Goal: Information Seeking & Learning: Learn about a topic

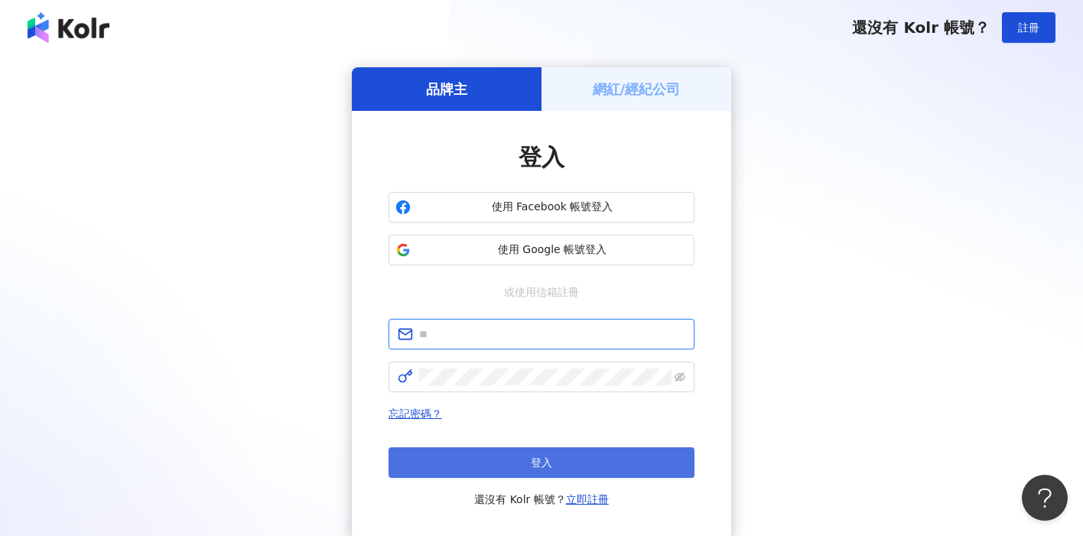
type input "**********"
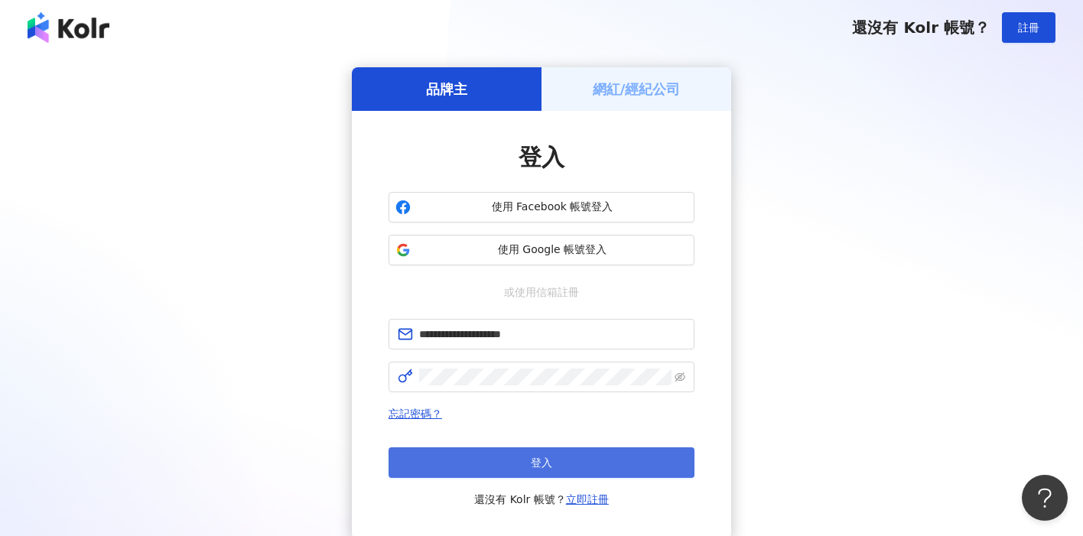
click at [566, 449] on button "登入" at bounding box center [541, 462] width 306 height 31
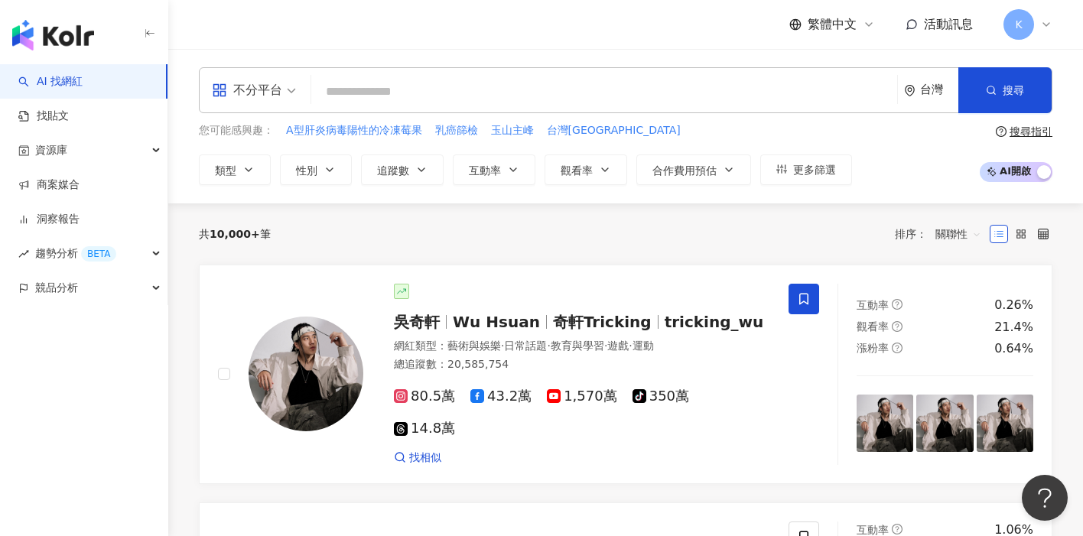
click at [417, 88] on input "search" at bounding box center [604, 91] width 574 height 29
type input "*"
type input "**"
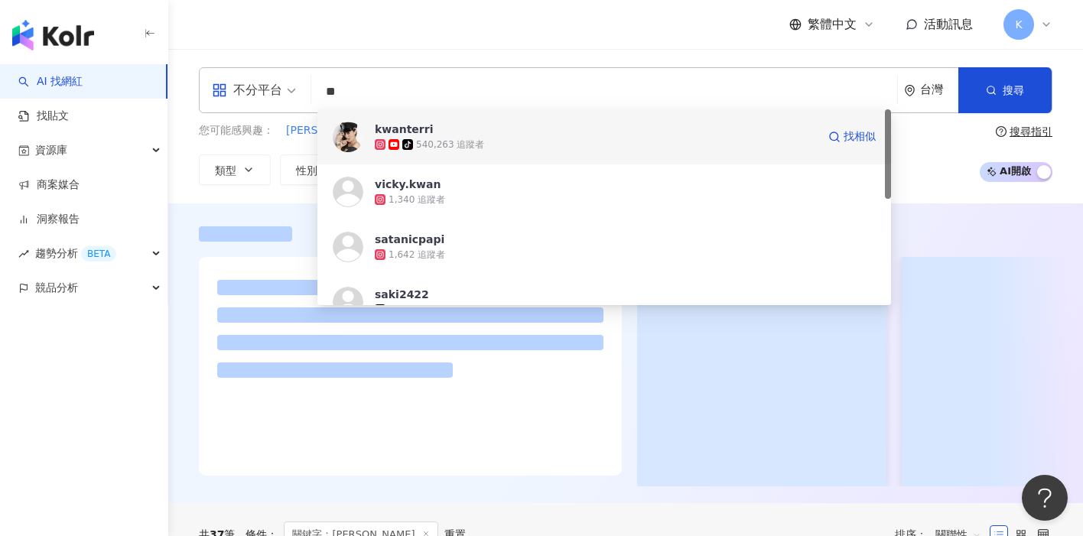
click at [496, 136] on span "kwanterri" at bounding box center [596, 129] width 442 height 15
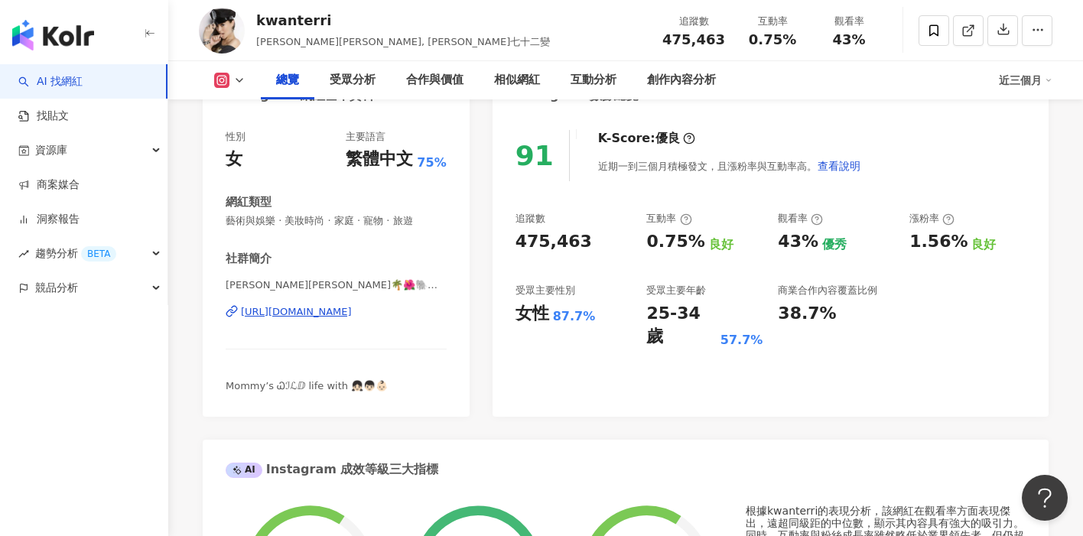
scroll to position [190, 0]
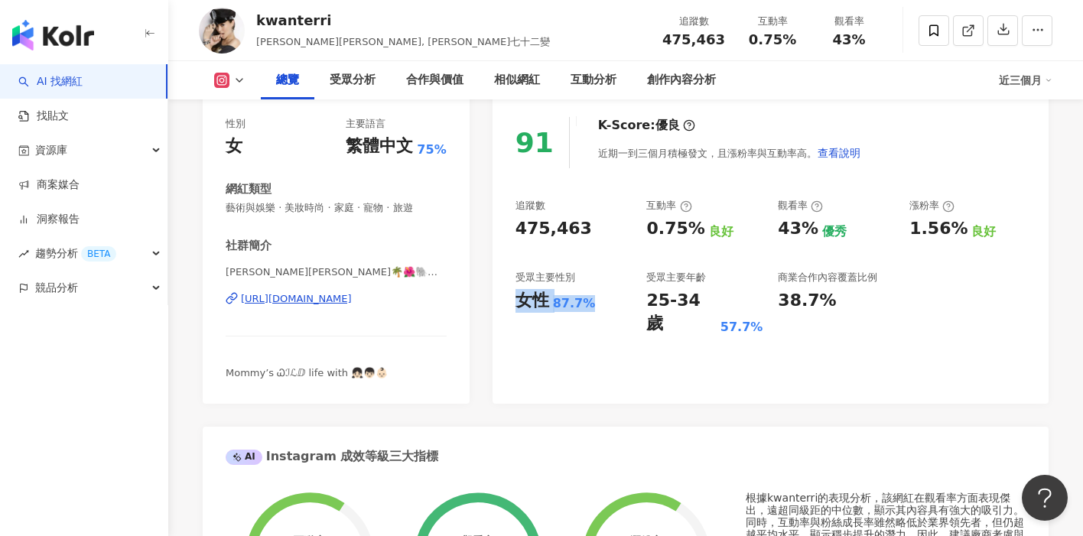
drag, startPoint x: 517, startPoint y: 300, endPoint x: 602, endPoint y: 298, distance: 84.9
click at [602, 298] on div "女性 87.7%" at bounding box center [573, 301] width 116 height 24
copy div "女性 87.7%"
drag, startPoint x: 645, startPoint y: 297, endPoint x: 755, endPoint y: 301, distance: 109.4
click at [755, 301] on div "追蹤數 475,463 互動率 0.75% 良好 觀看率 43% 優秀 漲粉率 1.56% 良好 受眾主要性別 女性 87.7% 受眾主要年齡 25-34 歲…" at bounding box center [770, 267] width 510 height 137
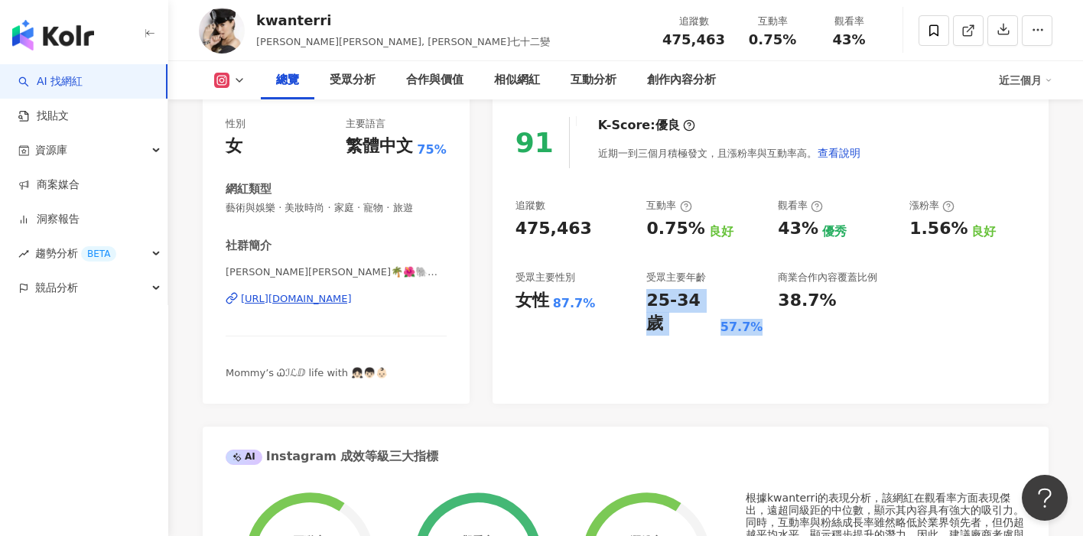
copy div "25-34 歲 57.7%"
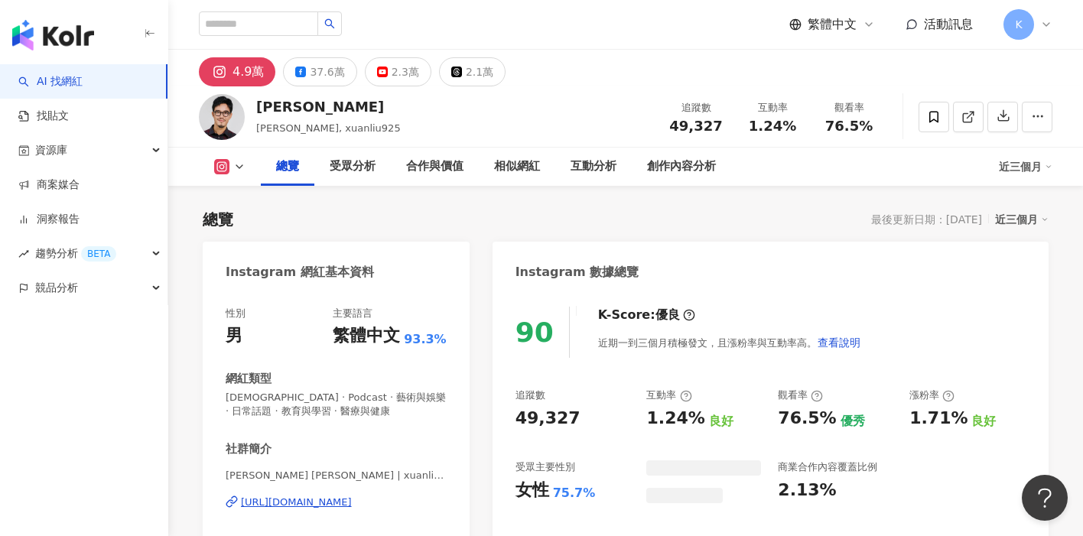
scroll to position [94, 0]
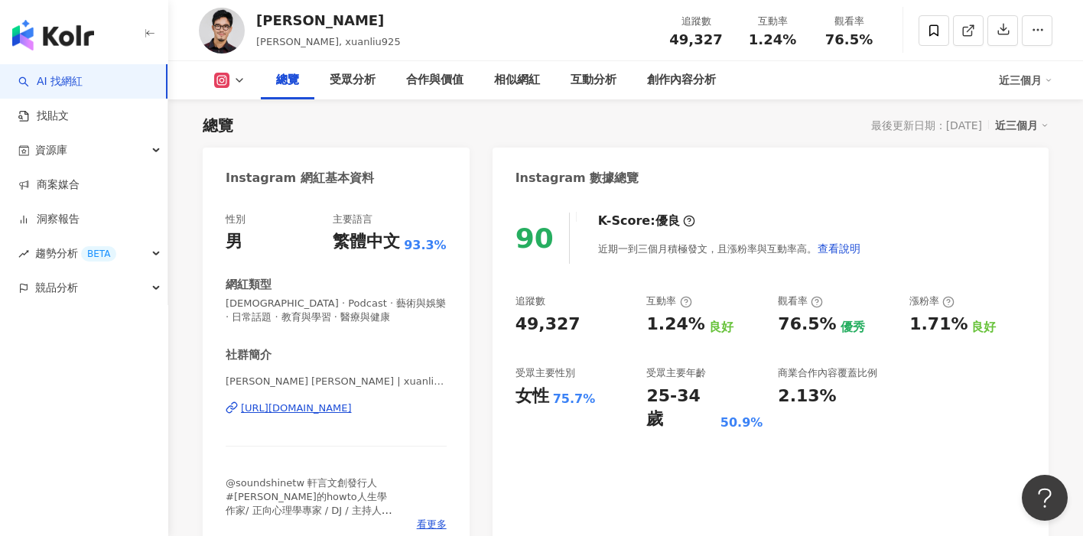
click at [519, 398] on div "女性" at bounding box center [532, 397] width 34 height 24
drag, startPoint x: 644, startPoint y: 324, endPoint x: 694, endPoint y: 325, distance: 49.7
click at [694, 325] on div "追蹤數 49,327 互動率 1.24% 良好 觀看率 76.5% 優秀 漲粉率 1.71% 良好 受眾主要性別 女性 75.7% 受眾主要年齡 25-34 …" at bounding box center [770, 362] width 510 height 137
copy div "1.24%"
drag, startPoint x: 518, startPoint y: 400, endPoint x: 584, endPoint y: 400, distance: 65.8
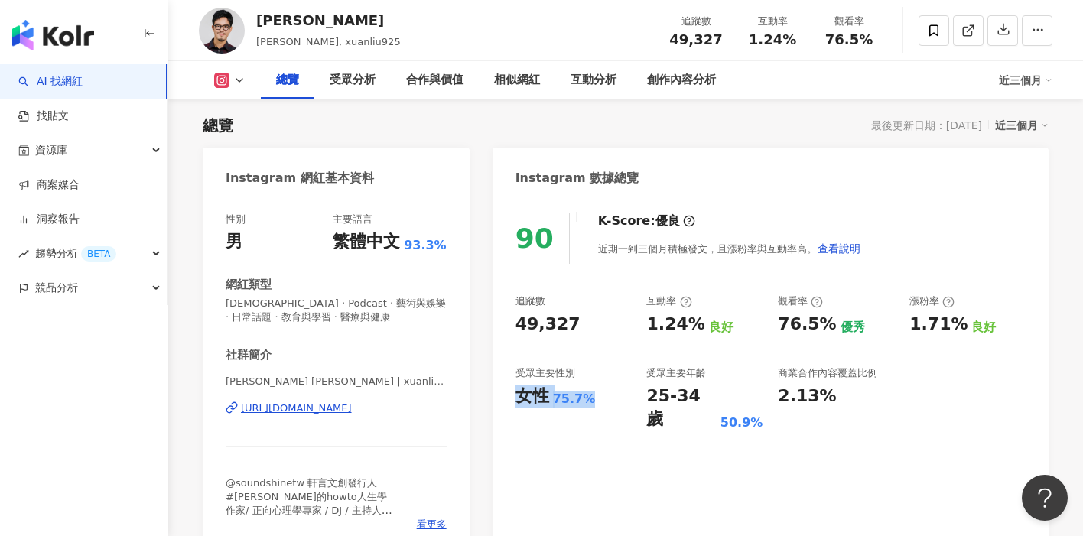
click at [584, 400] on div "女性 75.7%" at bounding box center [573, 397] width 116 height 24
copy div "女性 75.7%"
drag, startPoint x: 644, startPoint y: 398, endPoint x: 770, endPoint y: 398, distance: 126.2
click at [770, 398] on div "追蹤數 49,327 互動率 1.24% 良好 觀看率 76.5% 優秀 漲粉率 1.71% 良好 受眾主要性別 女性 75.7% 受眾主要年齡 25-34 …" at bounding box center [770, 362] width 510 height 137
copy div "25-34 歲 50.9%"
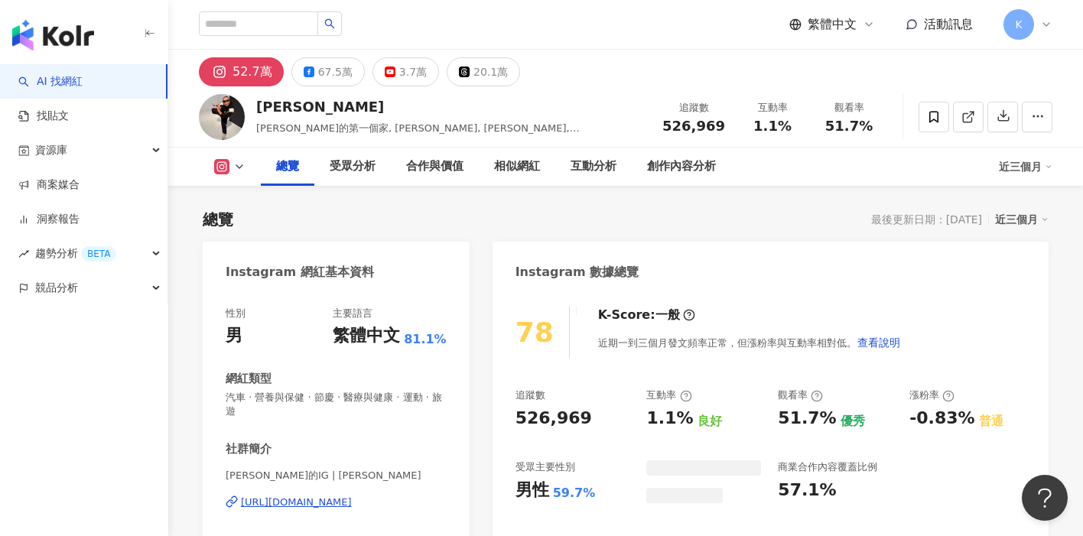
scroll to position [94, 0]
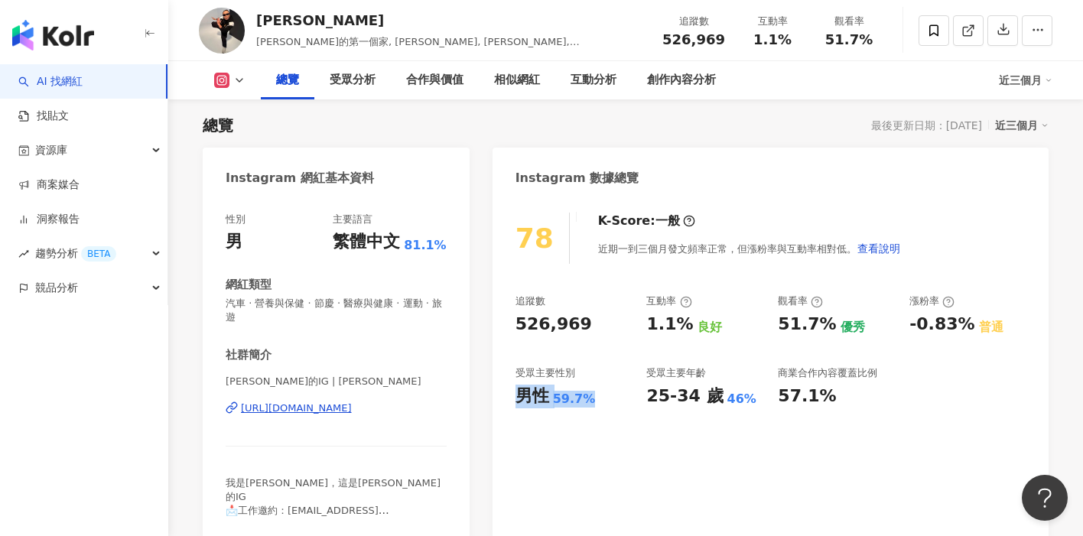
drag, startPoint x: 525, startPoint y: 392, endPoint x: 612, endPoint y: 404, distance: 88.0
click at [612, 404] on div "78 K-Score : 一般 近期一到三個月發文頻率正常，但漲粉率與互動率相對低。 查看說明 追蹤數 526,969 互動率 1.1% 良好 觀看率 51.…" at bounding box center [770, 368] width 556 height 343
drag, startPoint x: 642, startPoint y: 391, endPoint x: 747, endPoint y: 395, distance: 105.6
click at [747, 395] on div "追蹤數 526,969 互動率 1.1% 良好 觀看率 51.7% 優秀 漲粉率 -0.83% 普通 受眾主要性別 男性 59.7% 受眾主要年齡 25-34…" at bounding box center [770, 350] width 510 height 113
copy div "25-34 歲 46%"
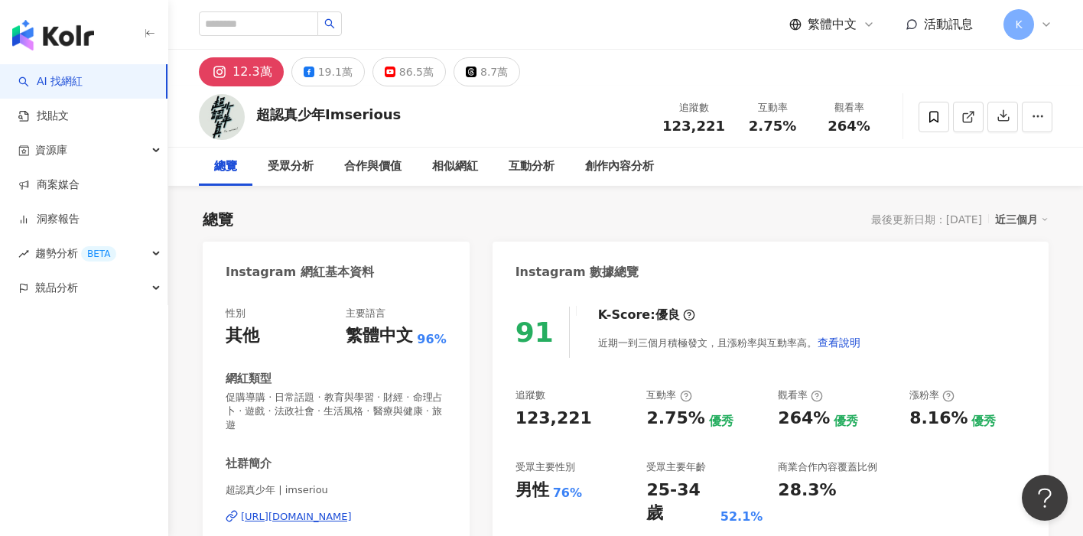
scroll to position [94, 0]
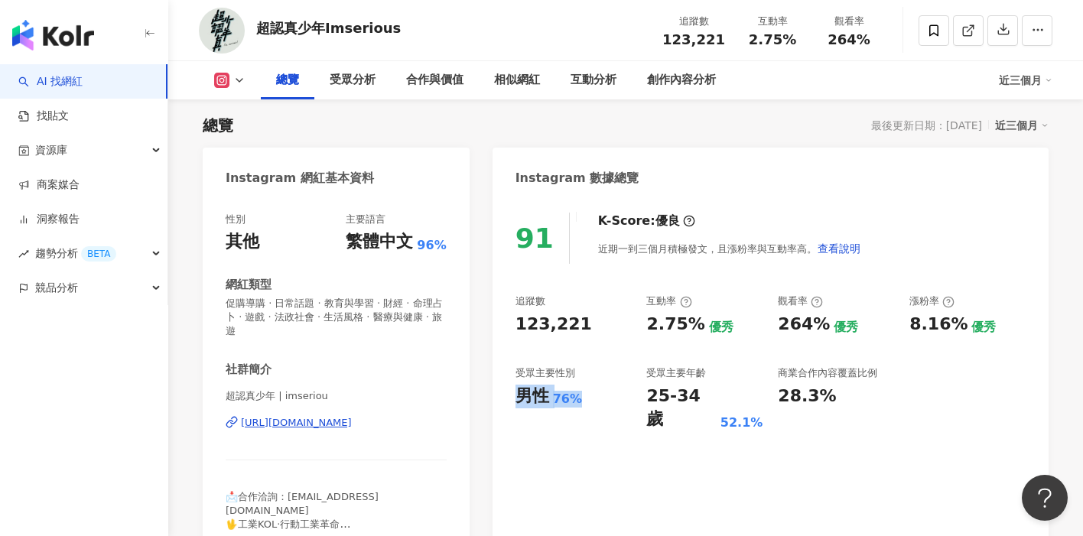
drag, startPoint x: 575, startPoint y: 401, endPoint x: 519, endPoint y: 401, distance: 55.8
click at [519, 401] on div "男性 76%" at bounding box center [573, 397] width 116 height 24
copy div "男性 76%"
drag, startPoint x: 648, startPoint y: 395, endPoint x: 750, endPoint y: 395, distance: 101.7
click at [750, 395] on div "25-34 歲 52.1%" at bounding box center [704, 408] width 116 height 47
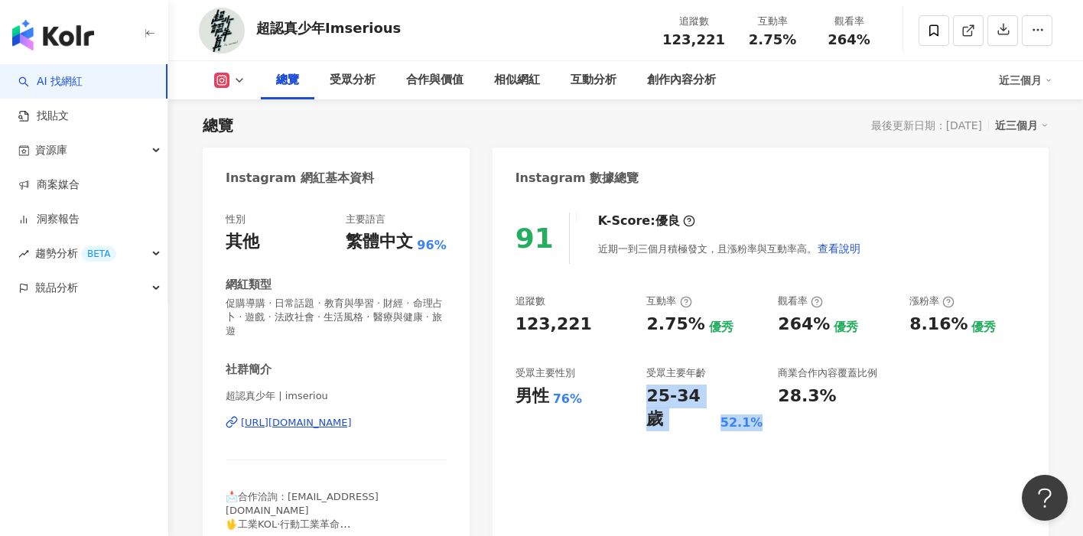
copy div "25-34 歲 52.1%"
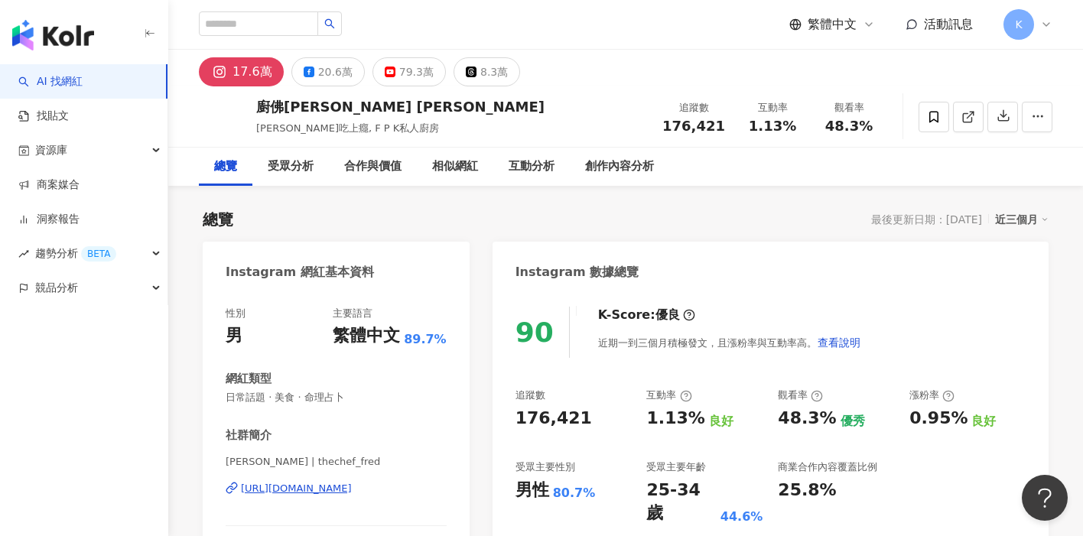
scroll to position [103, 0]
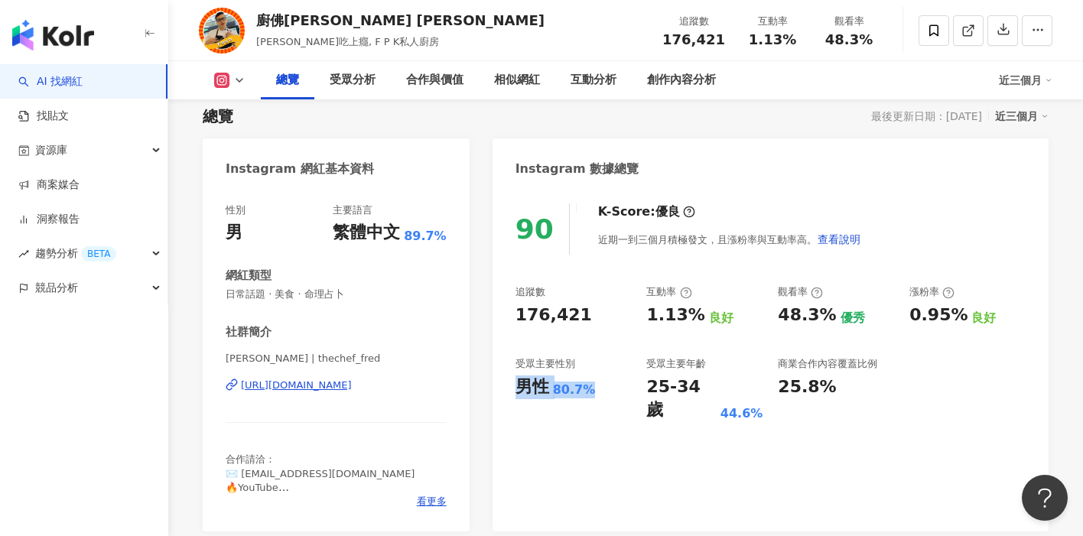
drag, startPoint x: 517, startPoint y: 389, endPoint x: 593, endPoint y: 388, distance: 75.7
click at [593, 388] on div "男性 80.7%" at bounding box center [573, 387] width 116 height 24
copy div "男性 80.7%"
drag, startPoint x: 648, startPoint y: 383, endPoint x: 751, endPoint y: 382, distance: 103.2
click at [751, 382] on div "25-34 歲 44.6%" at bounding box center [704, 398] width 116 height 47
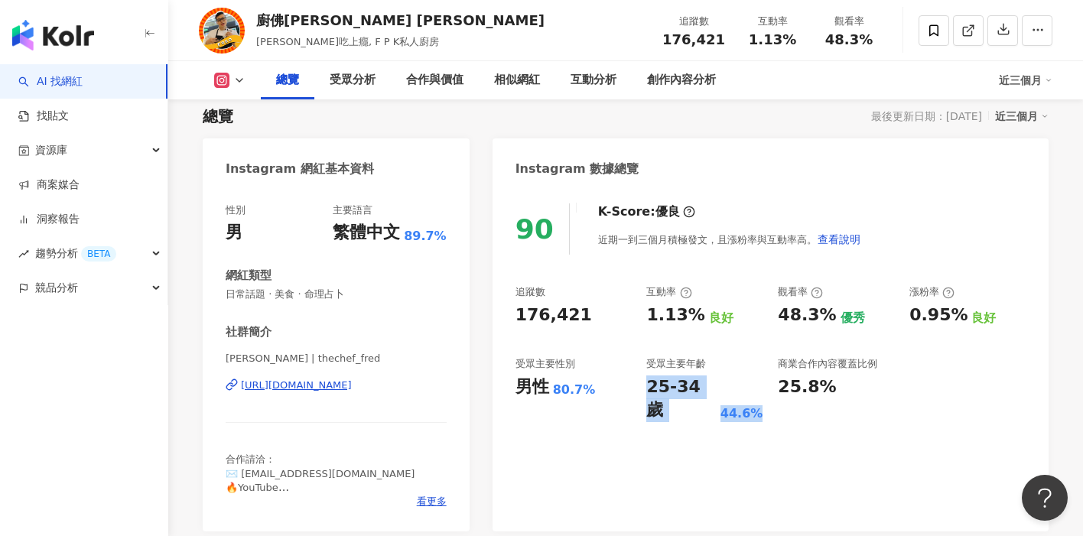
copy div "25-34 歲 44.6%"
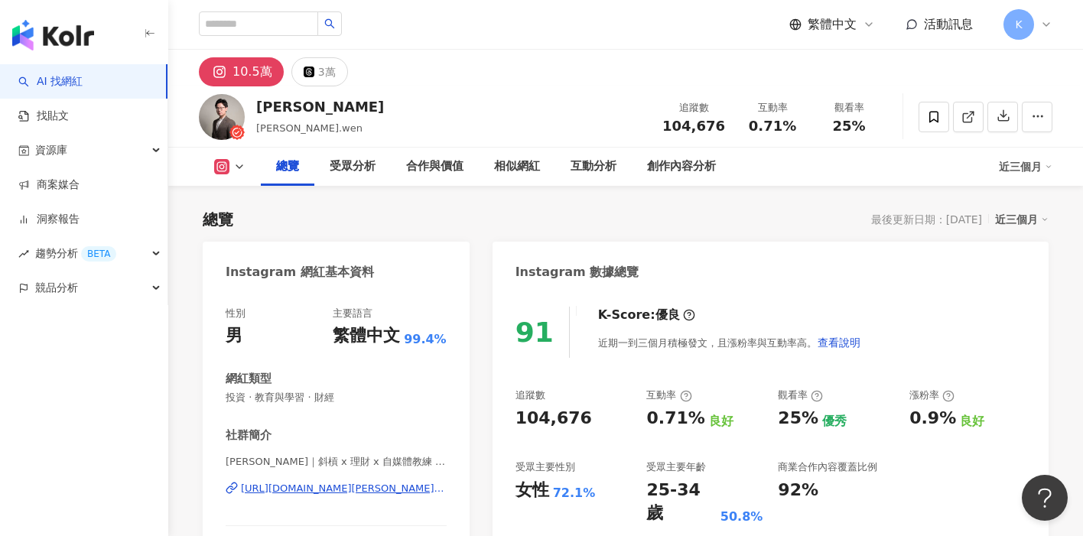
scroll to position [94, 0]
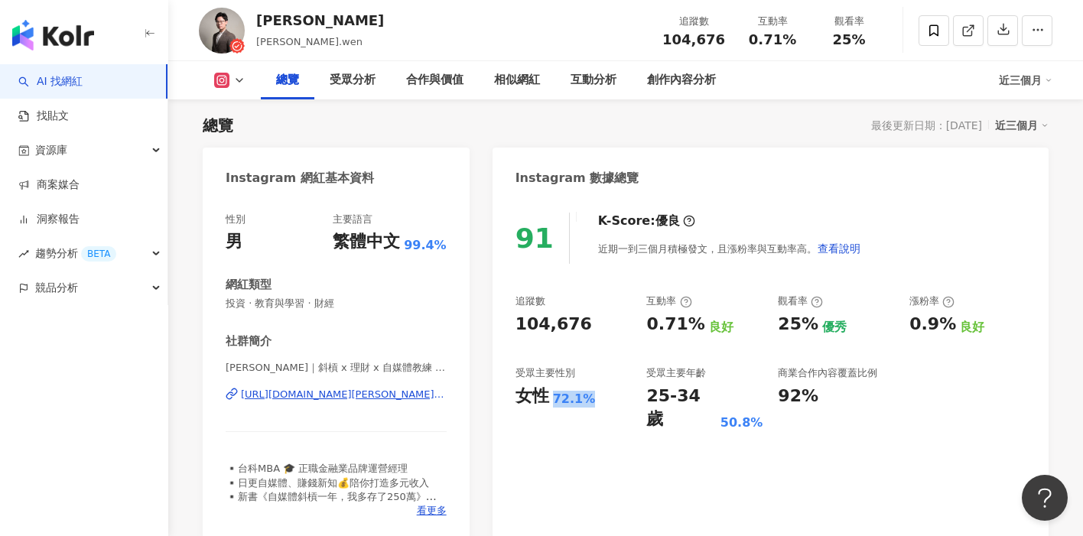
drag, startPoint x: 577, startPoint y: 492, endPoint x: 617, endPoint y: 494, distance: 40.6
click at [618, 495] on div "91 K-Score : 優良 近期一到三個月積極發文，且漲粉率與互動率高。 查看說明 追蹤數 104,676 互動率 0.71% 良好 觀看率 25% 優秀…" at bounding box center [770, 368] width 556 height 343
click at [598, 402] on div "女性 72.1%" at bounding box center [573, 397] width 116 height 24
drag, startPoint x: 598, startPoint y: 398, endPoint x: 505, endPoint y: 397, distance: 93.3
click at [505, 397] on div "91 K-Score : 優良 近期一到三個月積極發文，且漲粉率與互動率高。 查看說明 追蹤數 104,676 互動率 0.71% 良好 觀看率 25% 優秀…" at bounding box center [770, 368] width 556 height 343
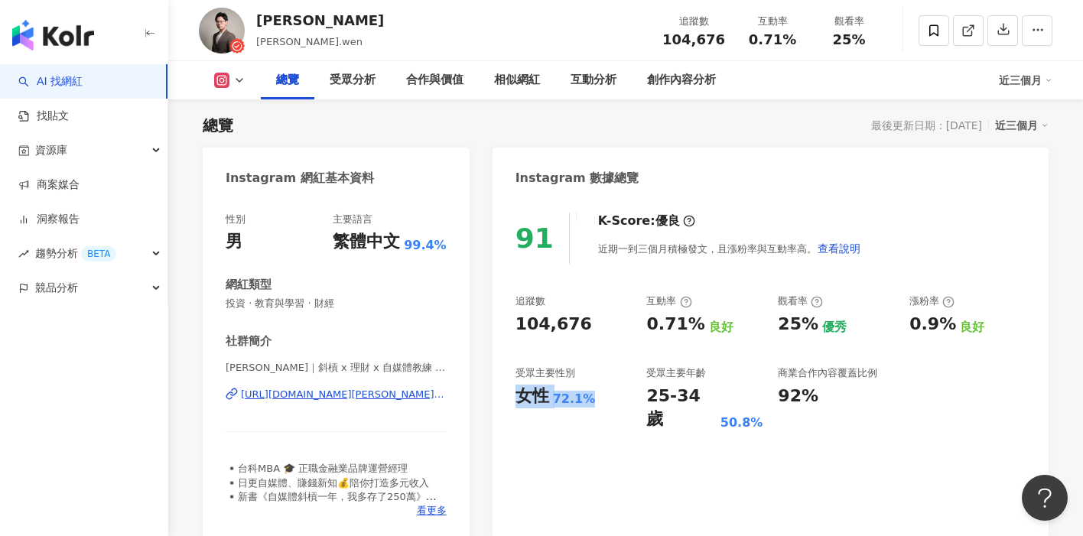
copy div "女性 72.1%"
drag, startPoint x: 649, startPoint y: 393, endPoint x: 762, endPoint y: 395, distance: 113.2
click at [762, 395] on div "追蹤數 104,676 互動率 0.71% 良好 觀看率 25% 優秀 漲粉率 0.9% 良好 受眾主要性別 女性 72.1% 受眾主要年齡 25-34 歲 …" at bounding box center [770, 362] width 510 height 137
copy div "25-34 歲 50.8%"
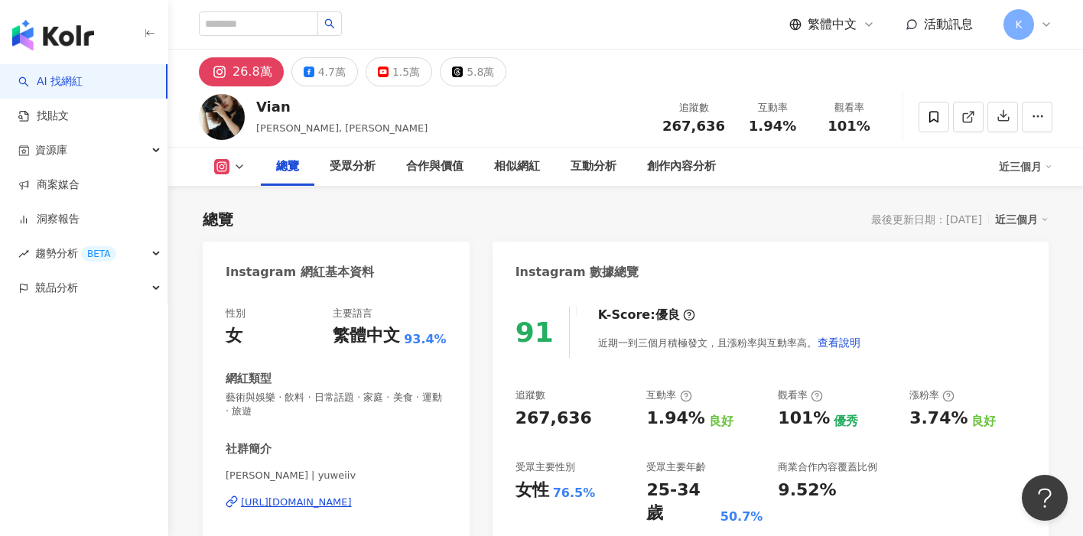
scroll to position [96, 0]
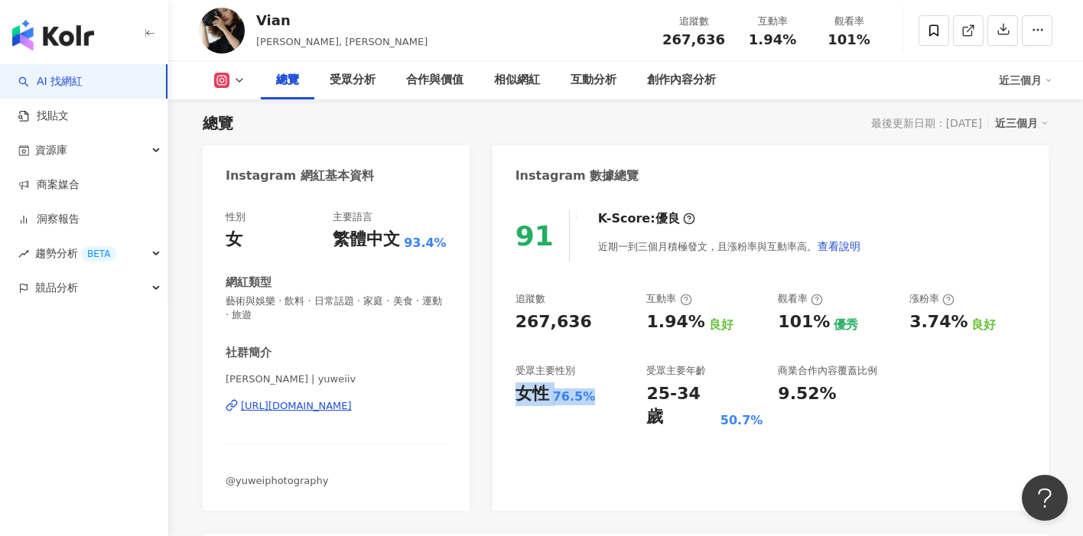
drag, startPoint x: 596, startPoint y: 399, endPoint x: 511, endPoint y: 398, distance: 85.7
click at [511, 398] on div "91 K-Score : 優良 近期一到三個月積極發文，且漲粉率與互動率高。 查看說明 追蹤數 267,636 互動率 1.94% 良好 觀看率 101% 優…" at bounding box center [770, 353] width 556 height 316
drag, startPoint x: 733, startPoint y: 406, endPoint x: 651, endPoint y: 403, distance: 82.6
click at [651, 403] on div "91 K-Score : 優良 近期一到三個月積極發文，且漲粉率與互動率高。 查看說明 追蹤數 267,636 互動率 1.94% 良好 觀看率 101% 優…" at bounding box center [770, 353] width 556 height 316
copy div "25-34 歲 50.7%"
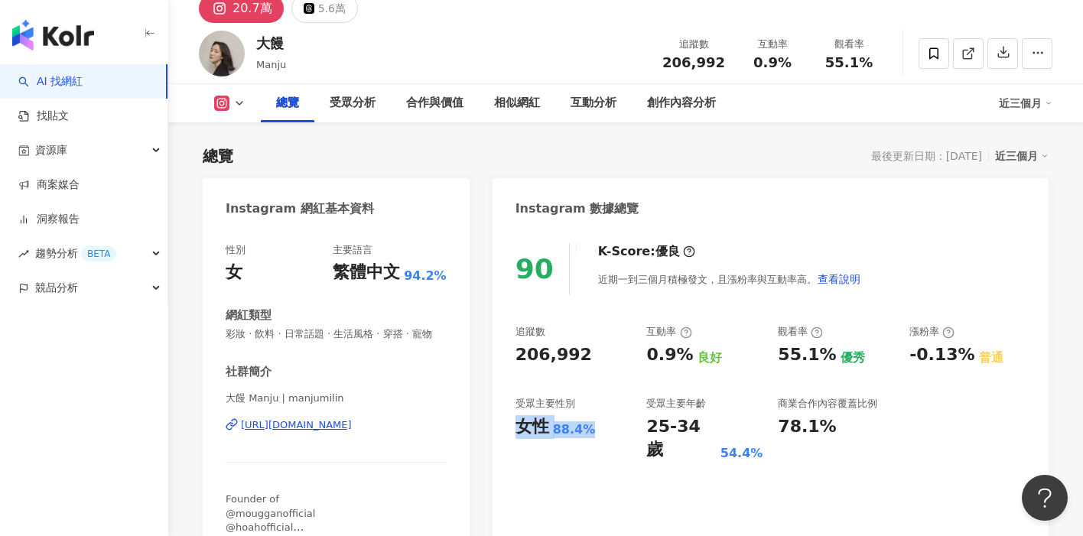
scroll to position [94, 0]
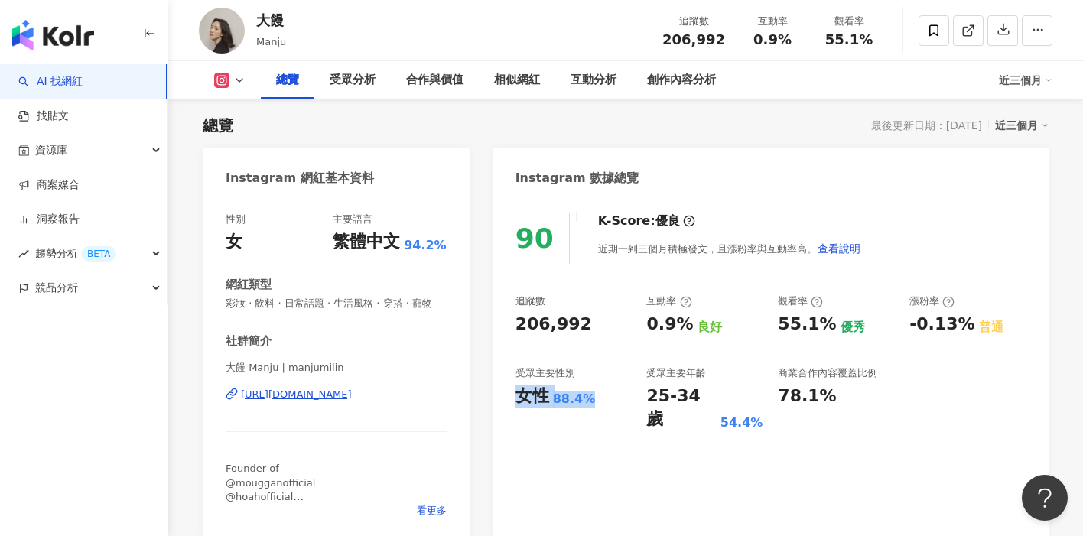
click at [590, 429] on div "90 K-Score : 優良 近期一到三個月積極發文，且漲粉率與互動率高。 查看說明 追蹤數 206,992 互動率 0.9% 良好 觀看率 55.1% 優…" at bounding box center [770, 368] width 556 height 343
drag, startPoint x: 648, startPoint y: 396, endPoint x: 757, endPoint y: 396, distance: 108.6
click at [757, 396] on div "25-34 歲 54.4%" at bounding box center [704, 408] width 116 height 47
copy div "25-34 歲 54.4%"
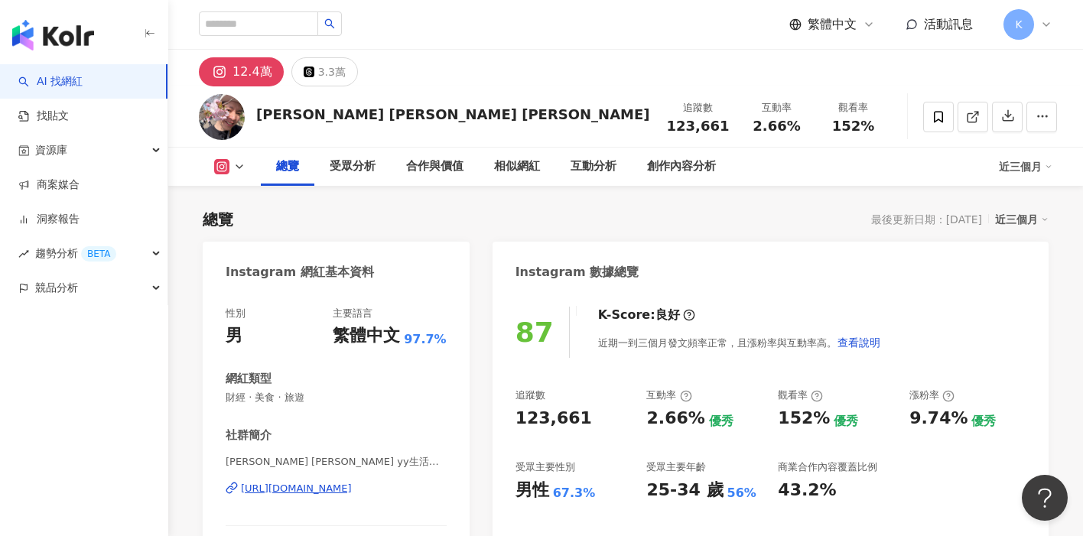
scroll to position [94, 0]
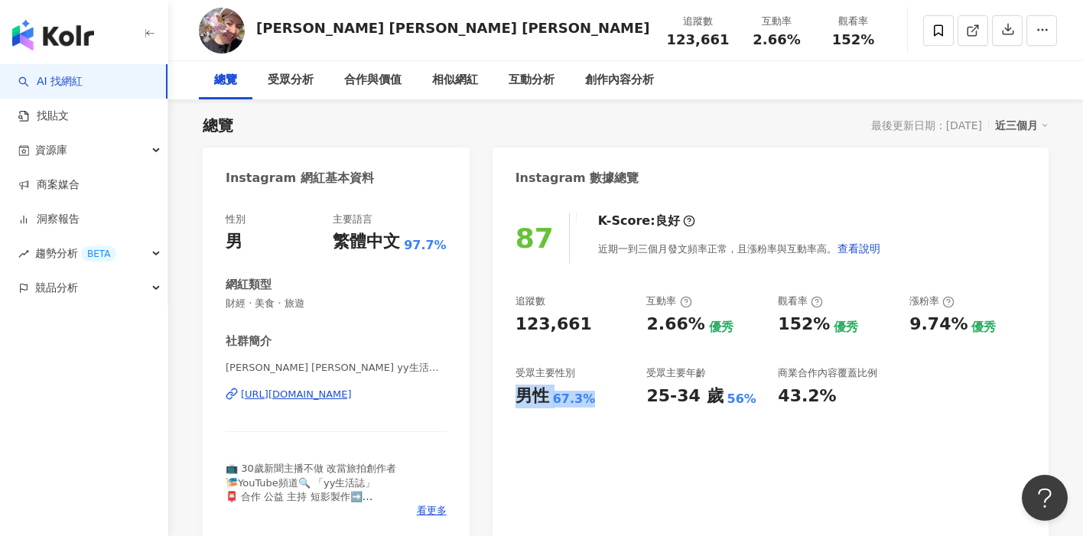
drag, startPoint x: 518, startPoint y: 391, endPoint x: 599, endPoint y: 395, distance: 81.1
click at [599, 395] on div "男性 67.3%" at bounding box center [573, 397] width 116 height 24
copy div "男性 67.3%"
drag, startPoint x: 648, startPoint y: 398, endPoint x: 741, endPoint y: 398, distance: 93.3
click at [741, 398] on div "25-34 歲 56%" at bounding box center [704, 397] width 116 height 24
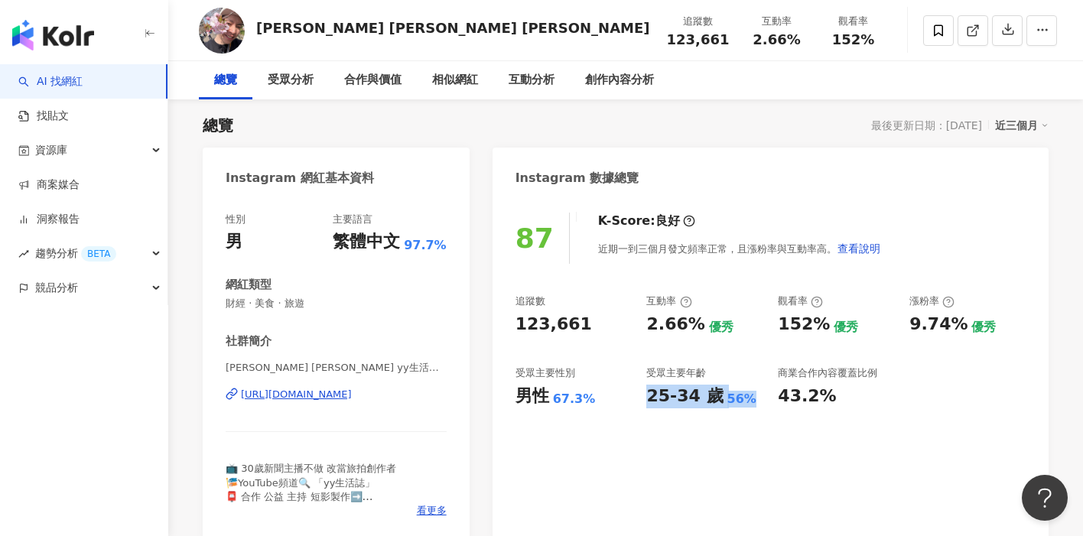
copy div "25-34 歲 56%"
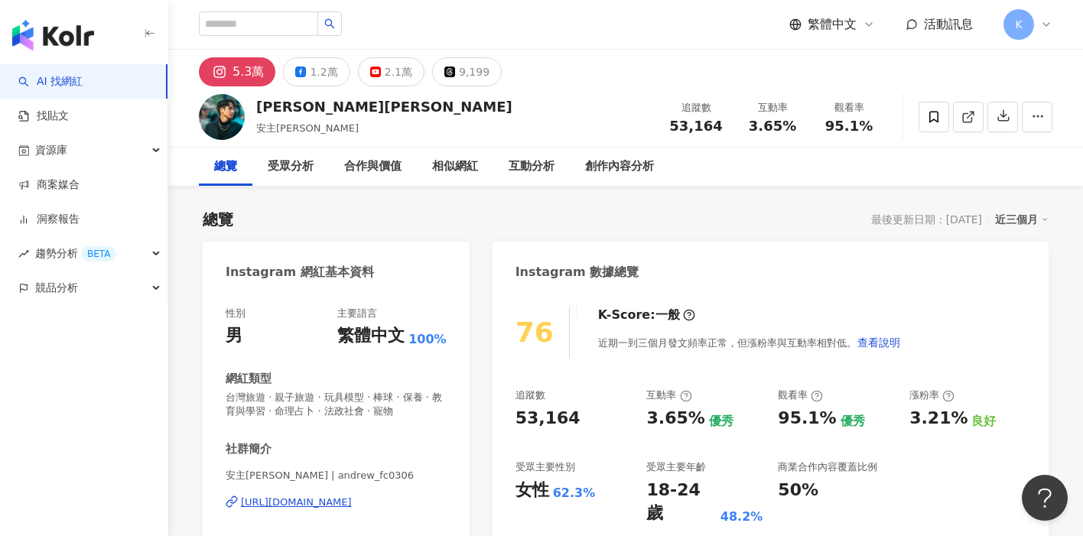
scroll to position [101, 0]
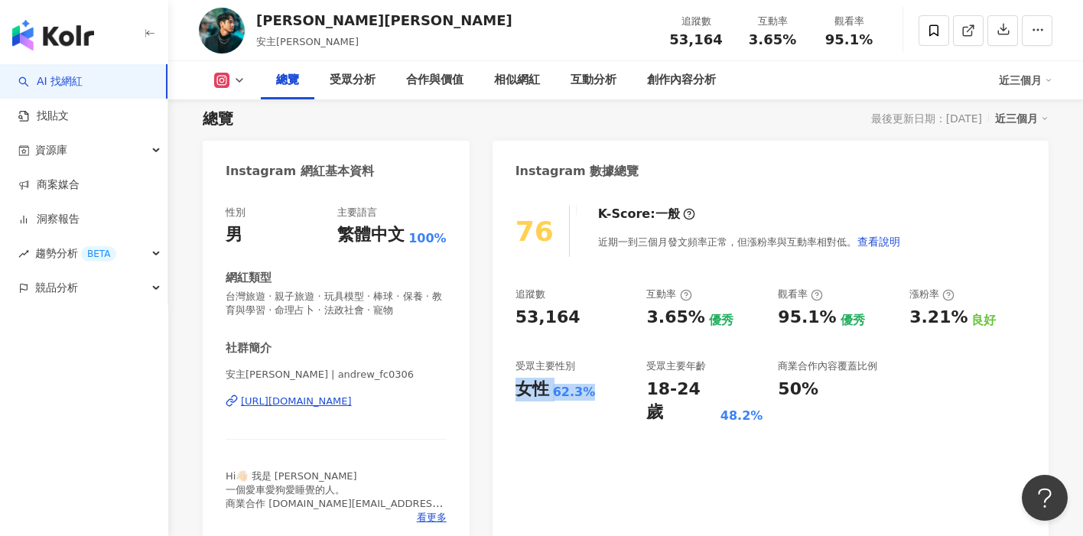
drag, startPoint x: 515, startPoint y: 388, endPoint x: 601, endPoint y: 390, distance: 86.4
click at [601, 390] on div "女性 62.3%" at bounding box center [573, 390] width 116 height 24
copy div "女性 62.3%"
drag, startPoint x: 651, startPoint y: 391, endPoint x: 762, endPoint y: 384, distance: 111.9
click at [762, 384] on div "18-24 歲 48.2%" at bounding box center [704, 401] width 116 height 47
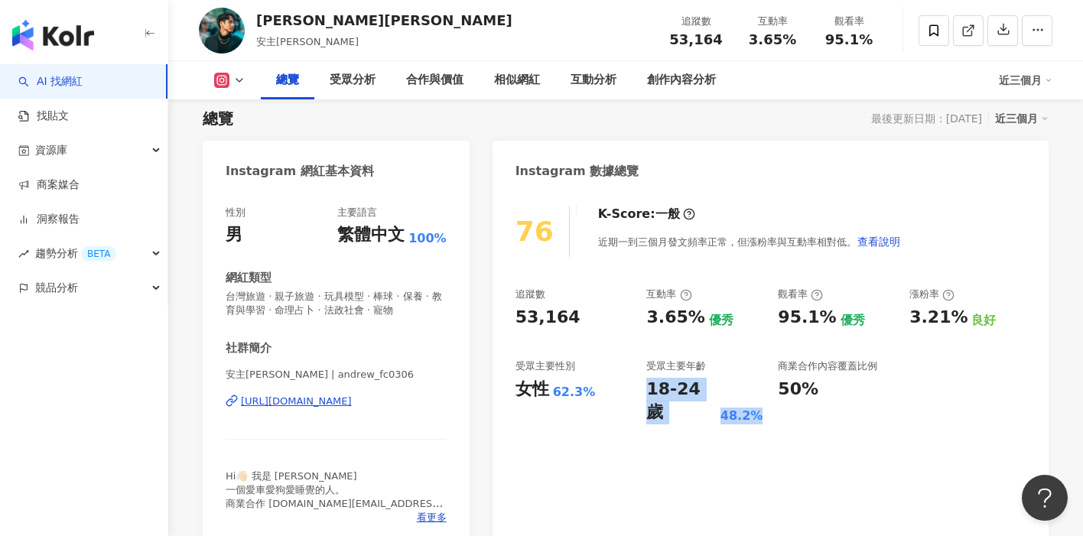
drag, startPoint x: 751, startPoint y: 392, endPoint x: 642, endPoint y: 391, distance: 108.6
click at [642, 391] on div "追蹤數 53,164 互動率 3.65% 優秀 觀看率 95.1% 優秀 漲粉率 3.21% 良好 受眾主要性別 女性 62.3% 受眾主要年齡 18-24 …" at bounding box center [770, 356] width 510 height 137
copy div "18-24 歲 48.2%"
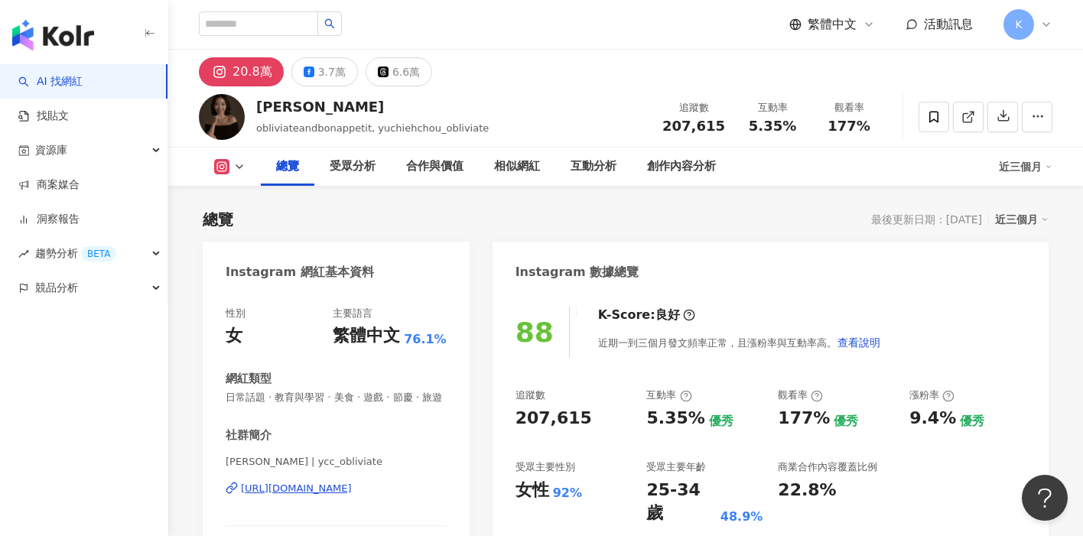
scroll to position [79, 0]
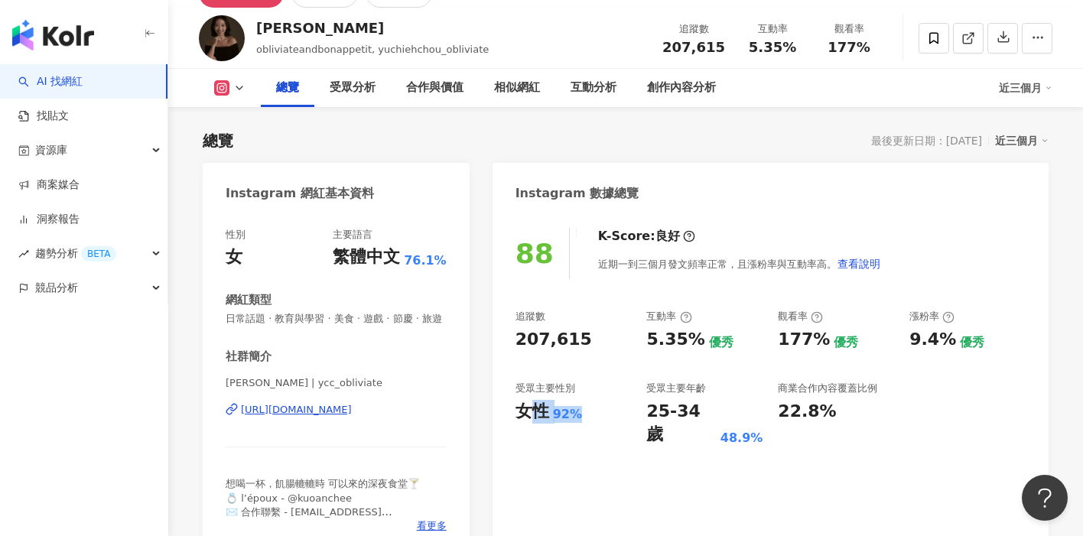
drag, startPoint x: 591, startPoint y: 419, endPoint x: 512, endPoint y: 416, distance: 79.6
click at [512, 416] on div "88 K-Score : 良好 近期一到三個月發文頻率正常，且漲粉率與互動率高。 查看說明 追蹤數 207,615 互動率 5.35% 優秀 觀看率 177%…" at bounding box center [770, 384] width 556 height 343
copy div "性 92%"
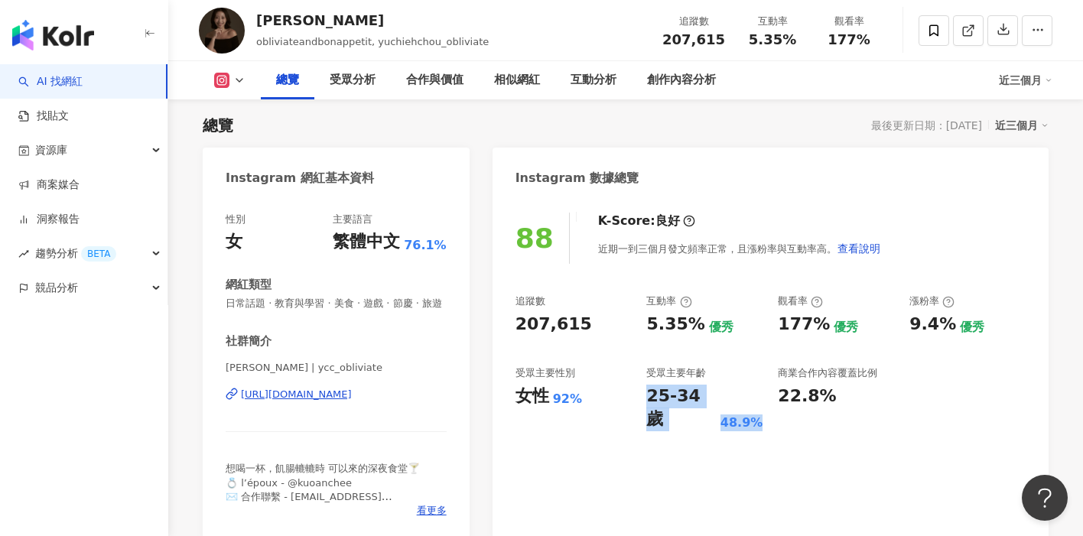
drag, startPoint x: 649, startPoint y: 395, endPoint x: 753, endPoint y: 393, distance: 104.0
click at [753, 393] on div "25-34 歲 48.9%" at bounding box center [704, 408] width 116 height 47
copy div "25-34 歲 48.9%"
click at [687, 427] on div "88 K-Score : 良好 近期一到三個月發文頻率正常，且漲粉率與互動率高。 查看說明 追蹤數 207,615 互動率 5.35% 優秀 觀看率 177%…" at bounding box center [770, 368] width 556 height 343
drag, startPoint x: 713, startPoint y: 397, endPoint x: 668, endPoint y: 403, distance: 45.5
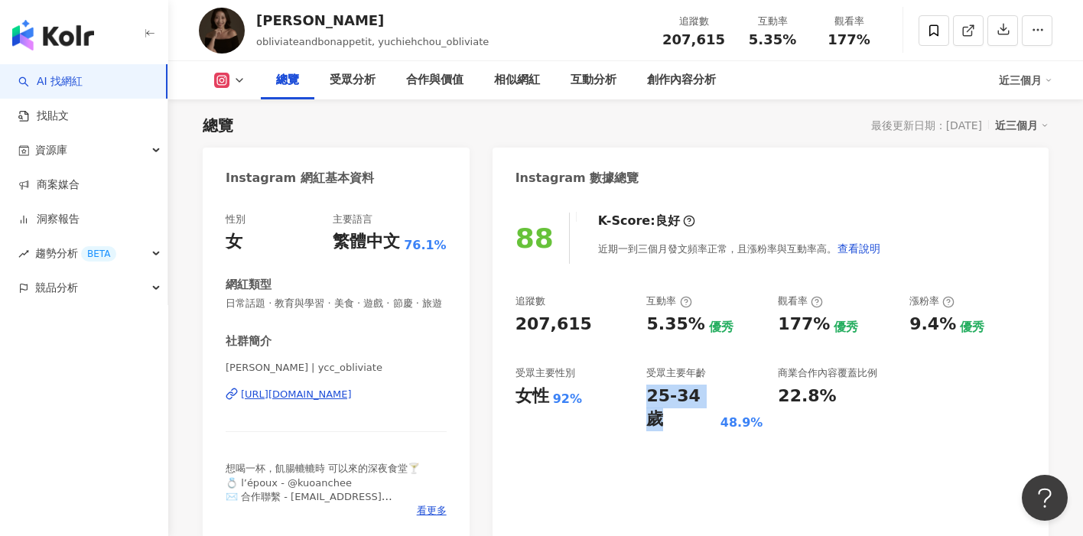
click at [662, 401] on div "25-34 歲" at bounding box center [681, 408] width 70 height 47
drag, startPoint x: 736, startPoint y: 401, endPoint x: 743, endPoint y: 398, distance: 8.2
click at [736, 414] on div "48.9%" at bounding box center [741, 422] width 43 height 17
drag, startPoint x: 752, startPoint y: 397, endPoint x: 646, endPoint y: 397, distance: 105.5
click at [646, 397] on div "25-34 歲 48.9%" at bounding box center [704, 408] width 116 height 47
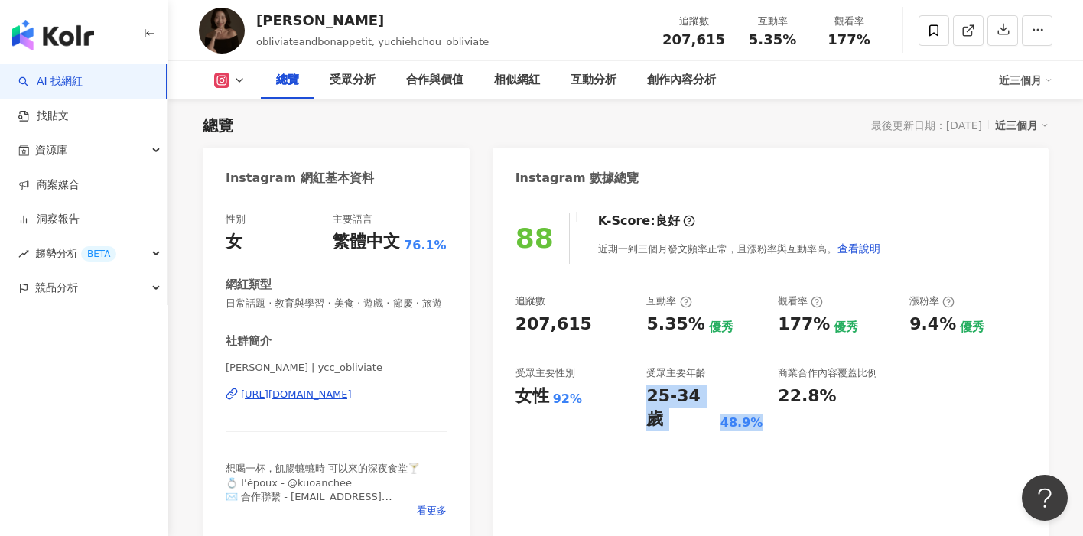
copy div "25-34 歲 48.9%"
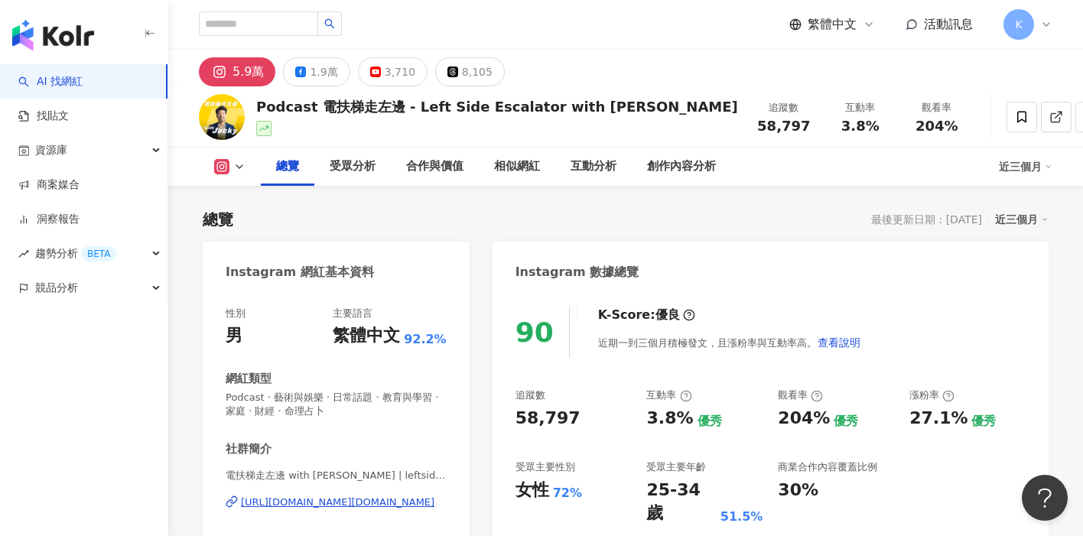
scroll to position [102, 0]
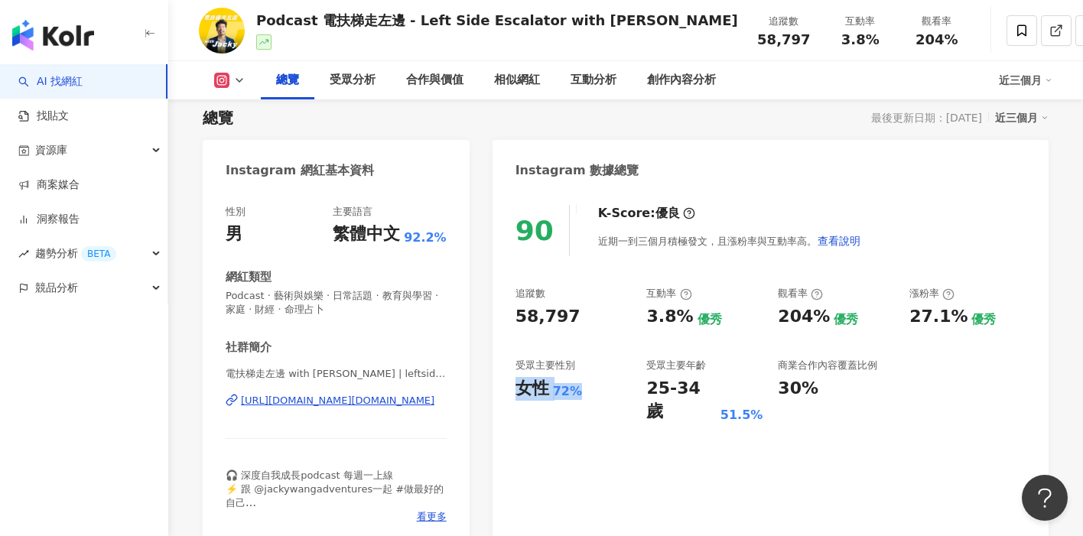
drag, startPoint x: 561, startPoint y: 412, endPoint x: 506, endPoint y: 392, distance: 58.5
click at [506, 392] on div "90 K-Score : 優良 近期一到三個月積極發文，且漲粉率與互動率高。 查看說明 追蹤數 58,797 互動率 3.8% 優秀 觀看率 204% 優秀 …" at bounding box center [770, 368] width 556 height 357
copy div "女性 72%"
drag, startPoint x: 648, startPoint y: 392, endPoint x: 748, endPoint y: 392, distance: 100.2
click at [748, 392] on div "25-34 歲 51.5%" at bounding box center [704, 400] width 116 height 47
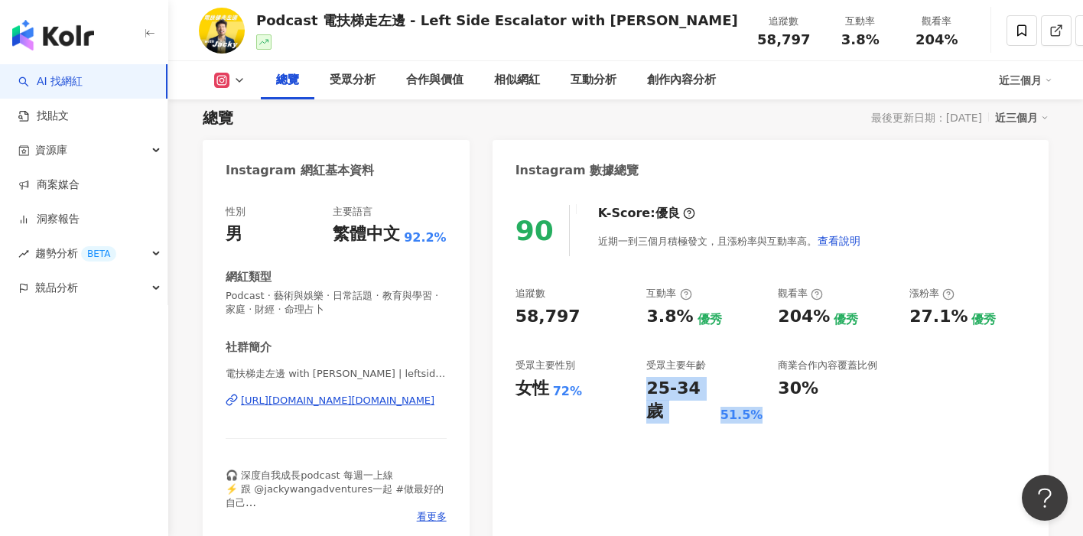
copy div "25-34 歲 51.5%"
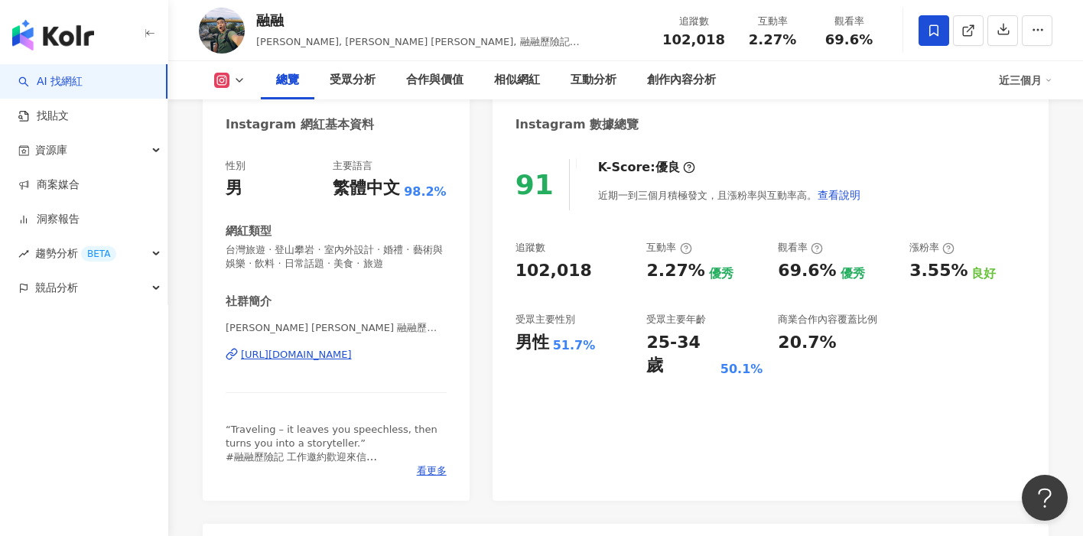
scroll to position [94, 0]
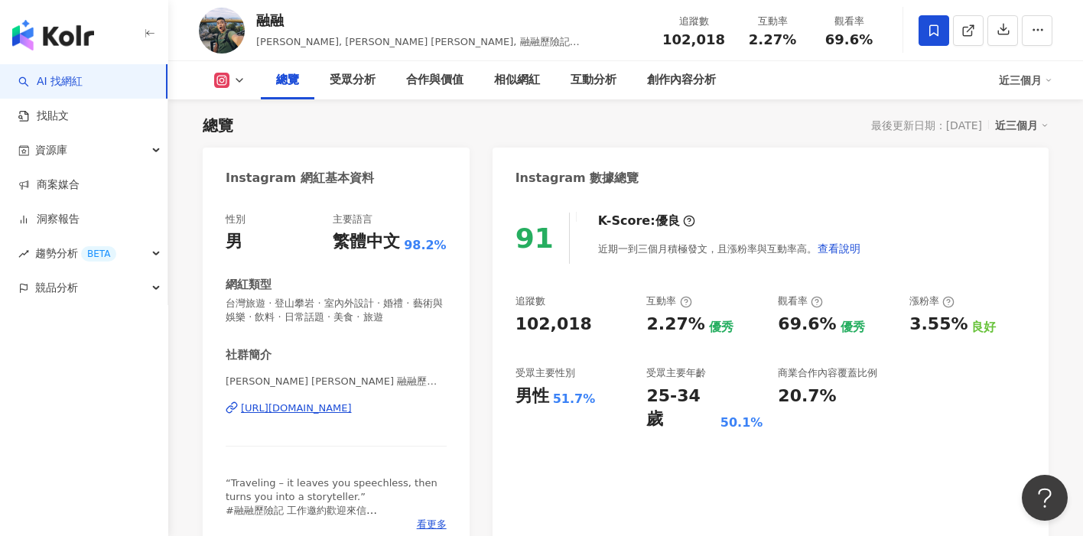
drag, startPoint x: 517, startPoint y: 343, endPoint x: 588, endPoint y: 343, distance: 71.1
click at [588, 343] on div "追蹤數 102,018 互動率 2.27% 優秀 觀看率 69.6% 優秀 漲粉率 3.55% 良好 受眾主要性別 男性 51.7% 受眾主要年齡 25-34…" at bounding box center [770, 362] width 510 height 137
drag, startPoint x: 588, startPoint y: 399, endPoint x: 512, endPoint y: 395, distance: 75.8
click at [512, 395] on div "91 K-Score : 優良 近期一到三個月積極發文，且漲粉率與互動率高。 查看說明 追蹤數 102,018 互動率 2.27% 優秀 觀看率 69.6% …" at bounding box center [770, 375] width 556 height 357
copy div "男性 51.7%"
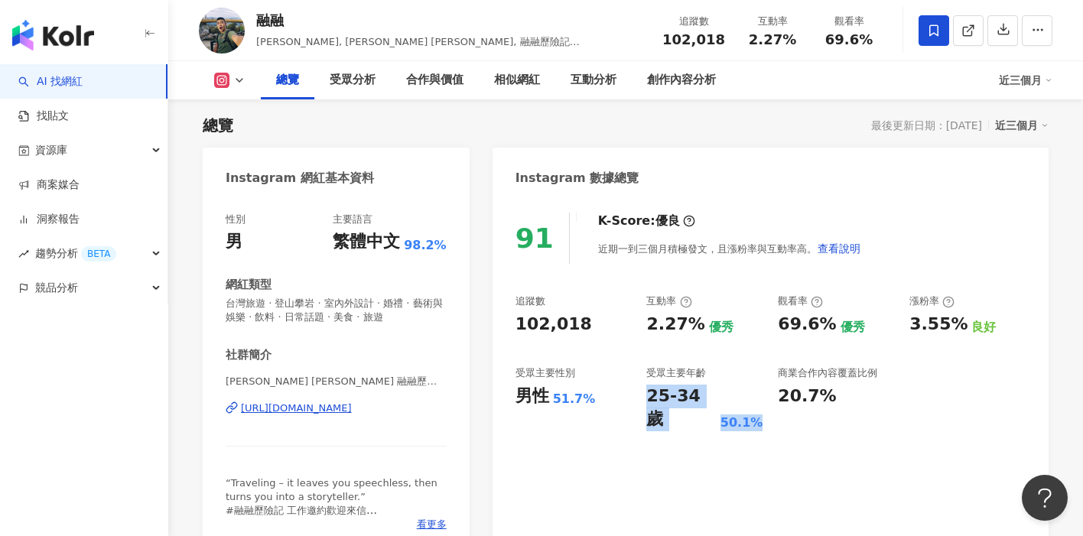
drag, startPoint x: 649, startPoint y: 398, endPoint x: 751, endPoint y: 395, distance: 101.8
click at [751, 395] on div "25-34 歲 50.1%" at bounding box center [704, 408] width 116 height 47
copy div "25-34 歲 50.1%"
